Goal: Navigation & Orientation: Find specific page/section

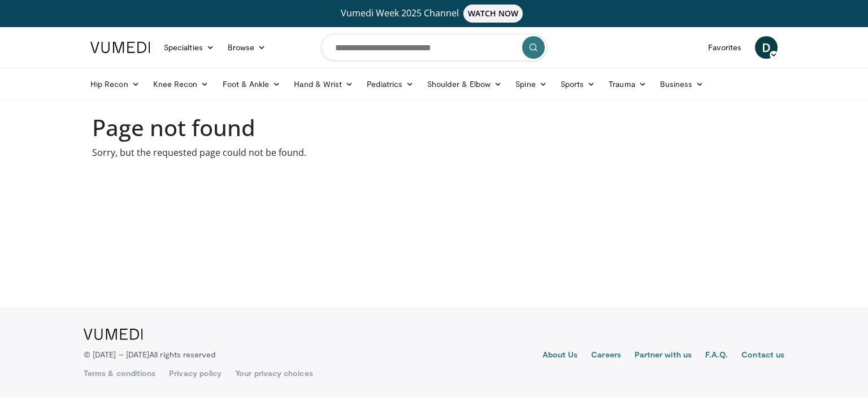
click at [118, 49] on img at bounding box center [120, 47] width 60 height 11
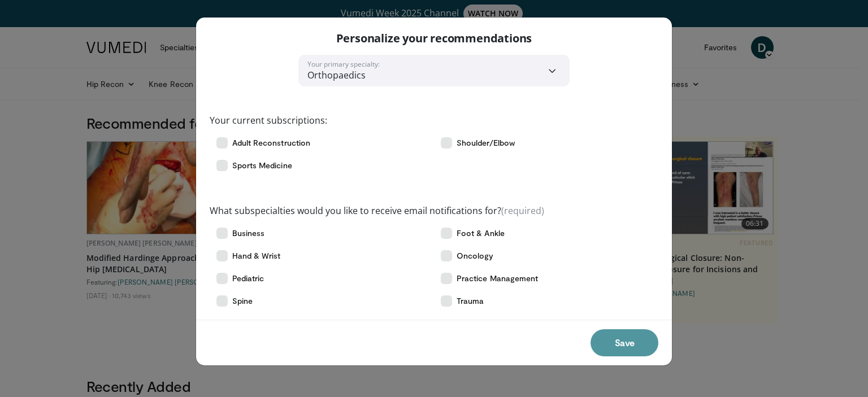
click at [620, 343] on button "Save" at bounding box center [624, 342] width 68 height 27
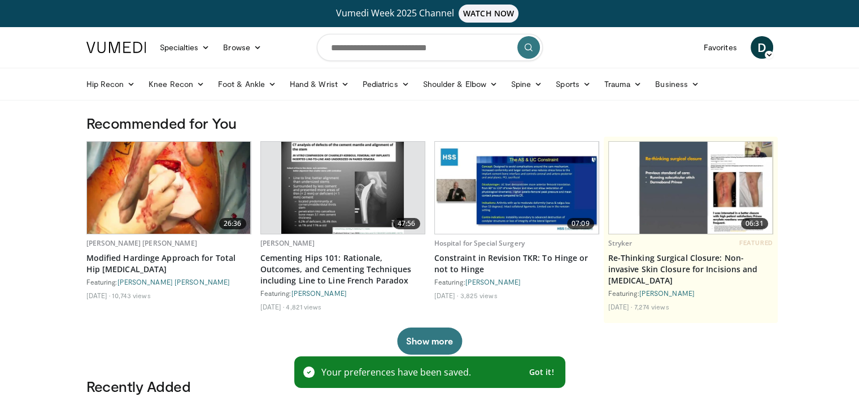
click at [763, 45] on span "D" at bounding box center [762, 47] width 23 height 23
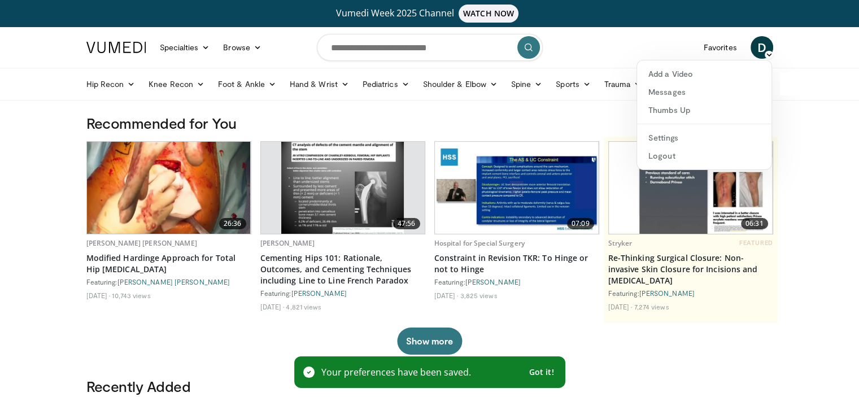
click at [763, 45] on span "D" at bounding box center [762, 47] width 23 height 23
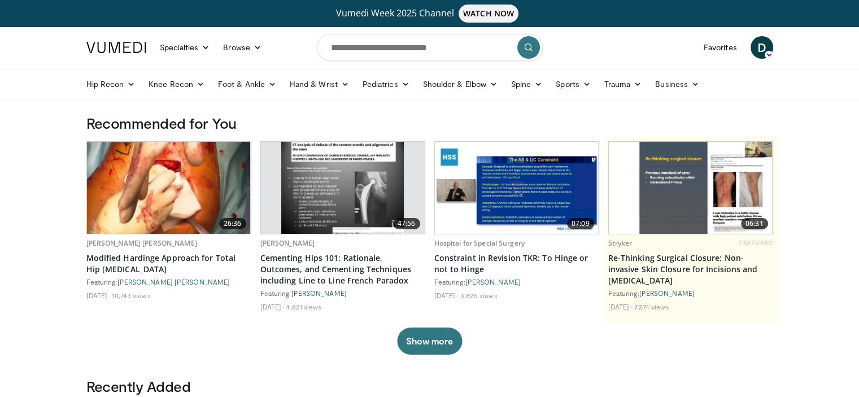
click at [128, 42] on img at bounding box center [116, 47] width 60 height 11
